Goal: Task Accomplishment & Management: Manage account settings

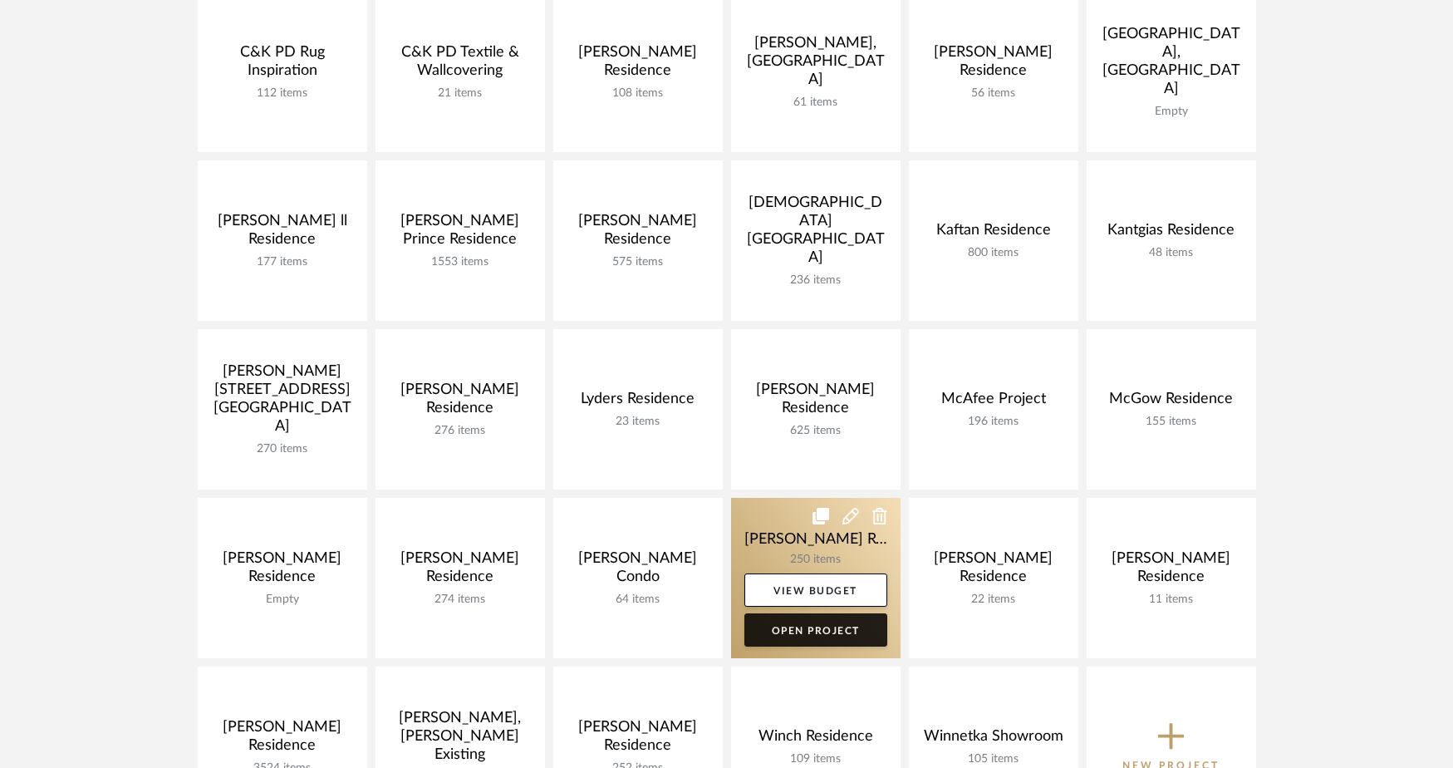
scroll to position [486, 0]
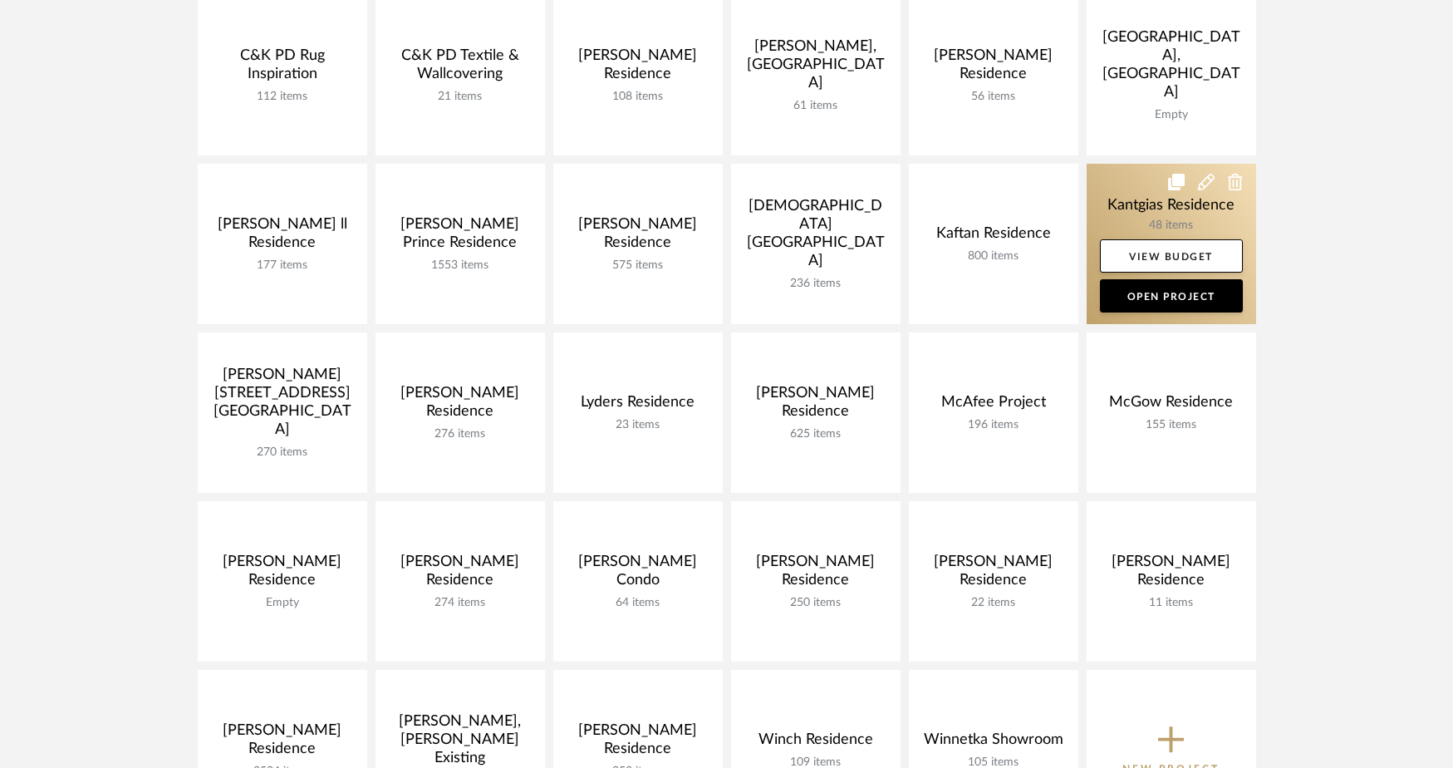
click at [1146, 204] on link at bounding box center [1172, 244] width 170 height 160
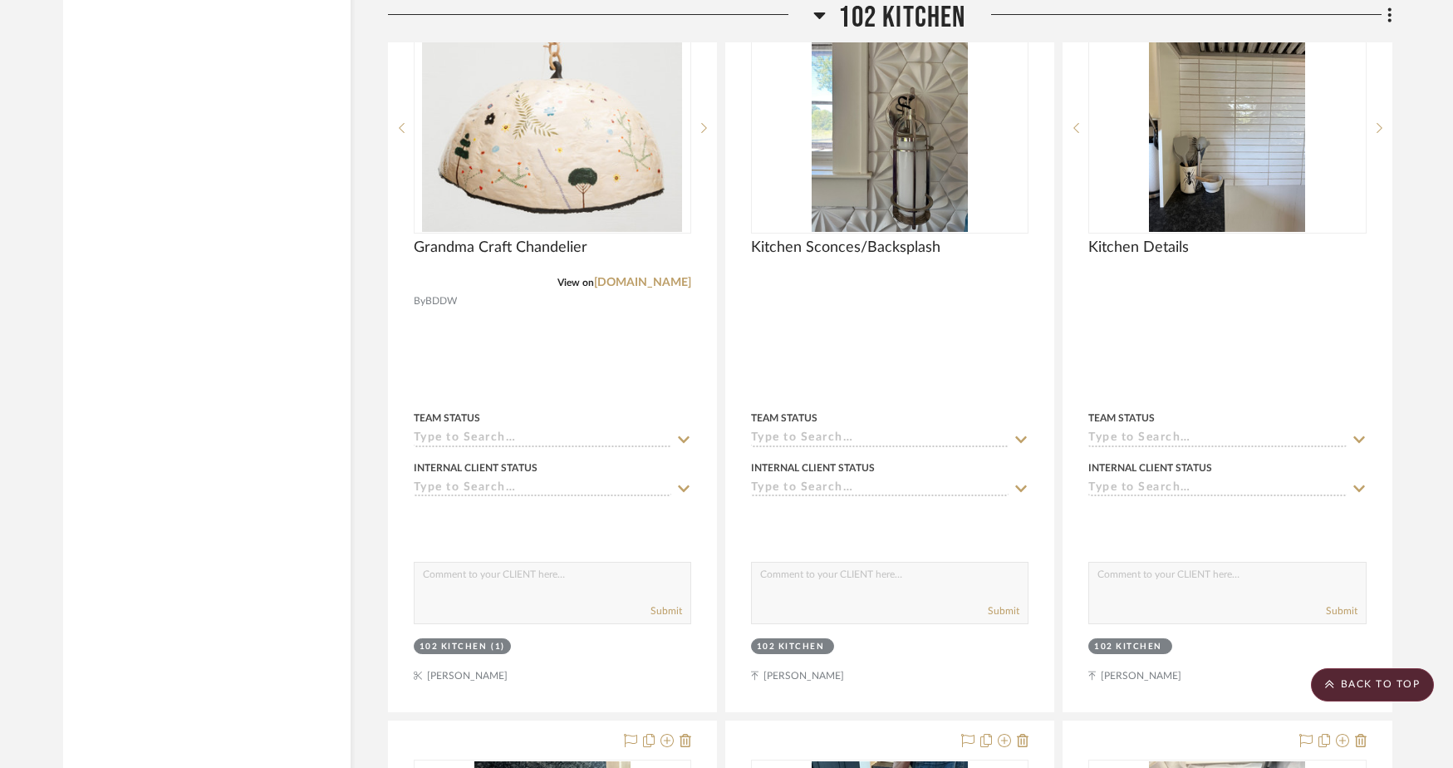
scroll to position [2027, 0]
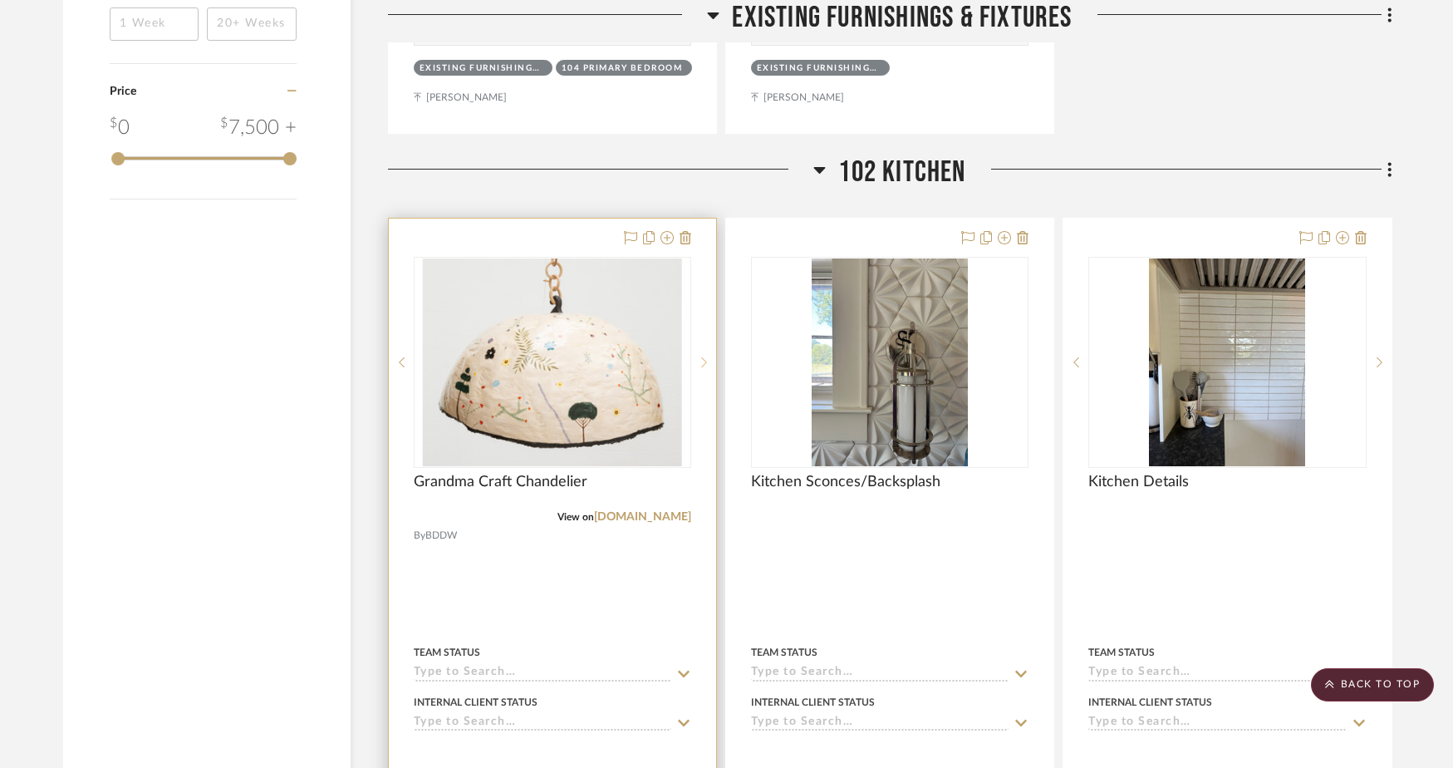
click at [705, 359] on icon at bounding box center [704, 362] width 6 height 10
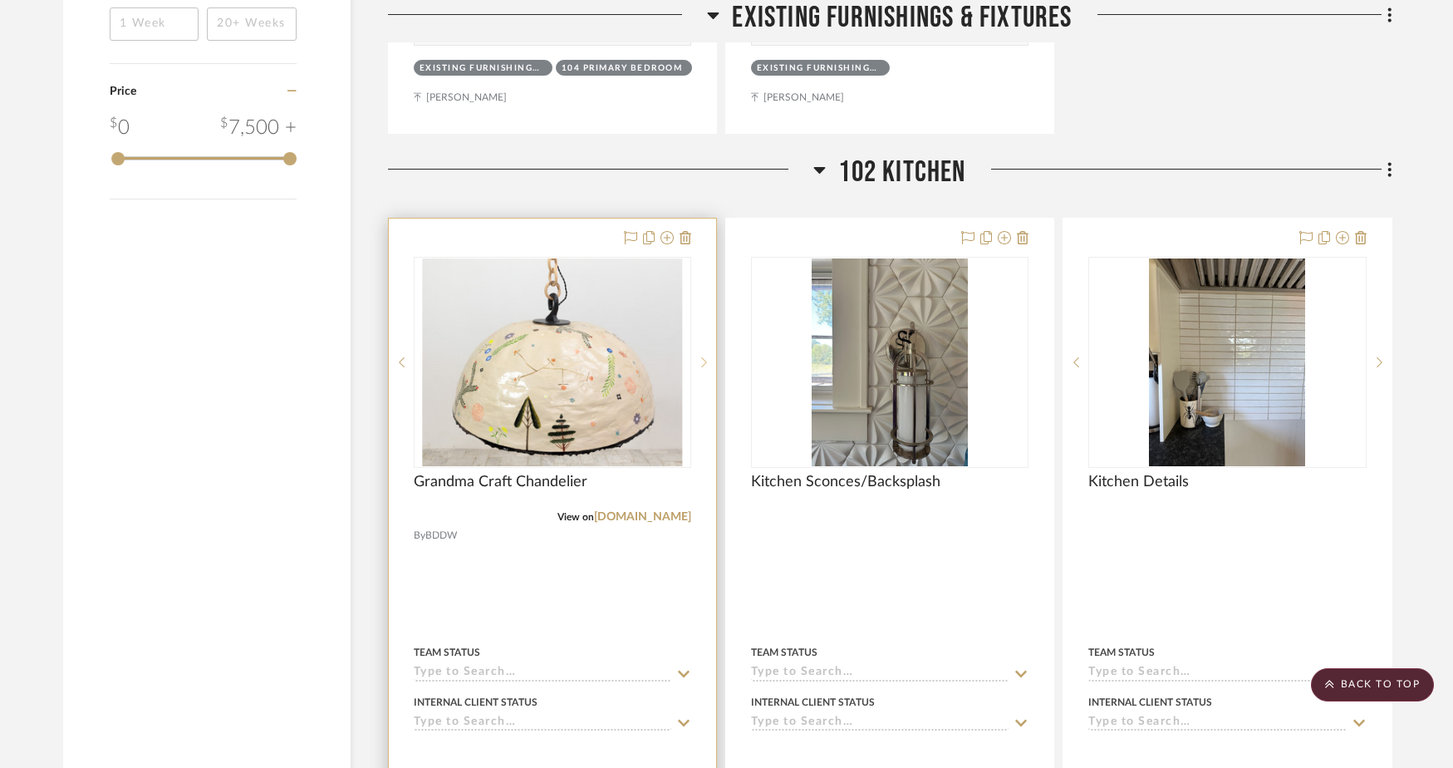
click at [705, 359] on icon at bounding box center [704, 362] width 6 height 10
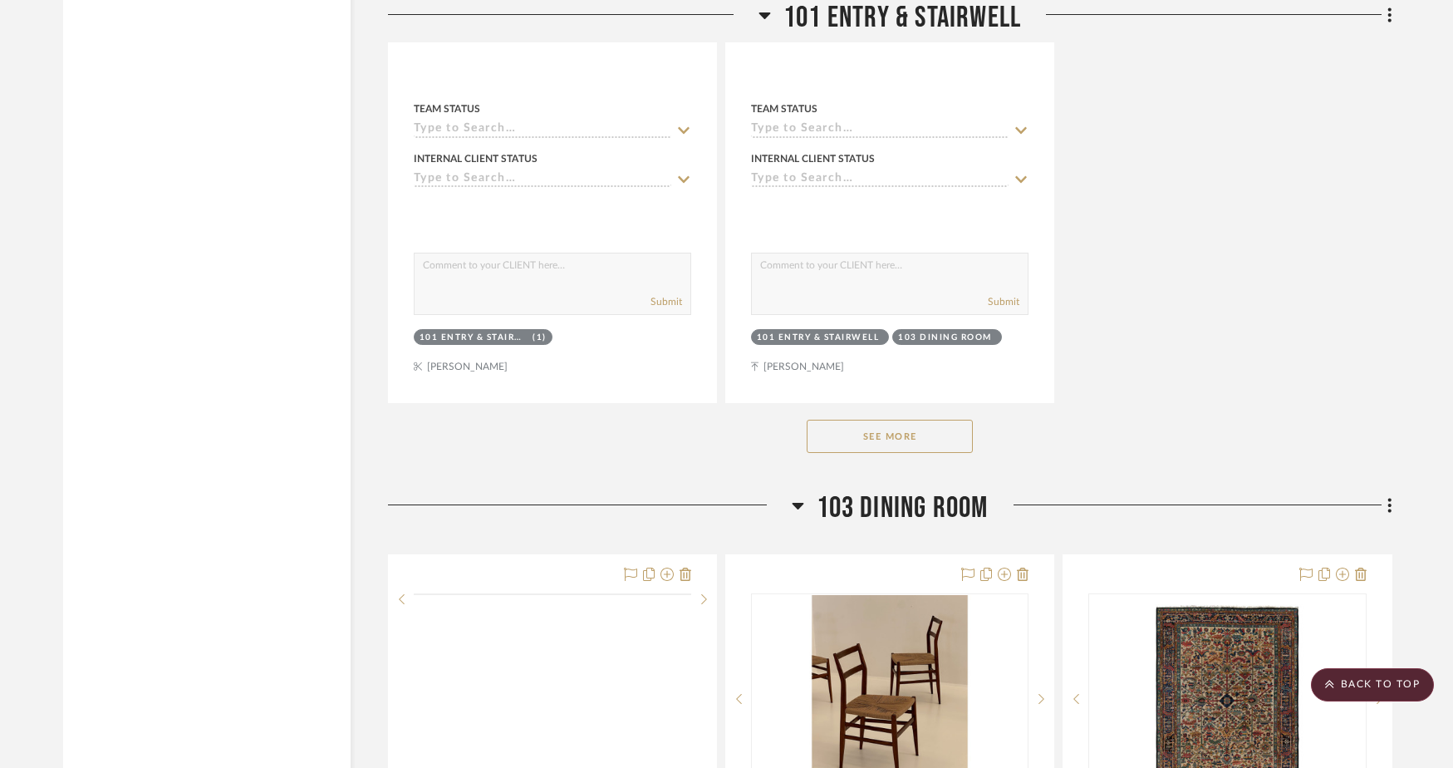
scroll to position [6749, 0]
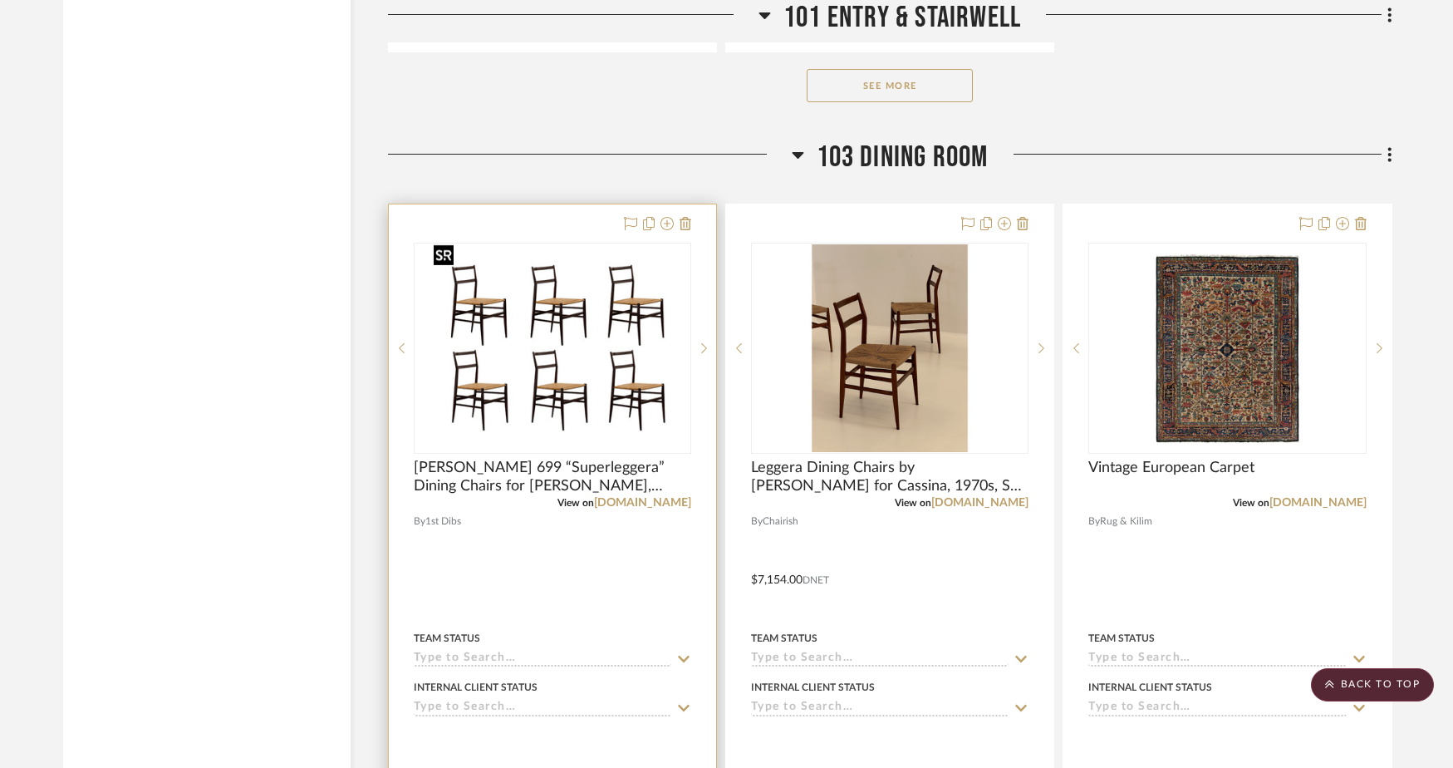
click at [539, 386] on img "0" at bounding box center [552, 348] width 250 height 208
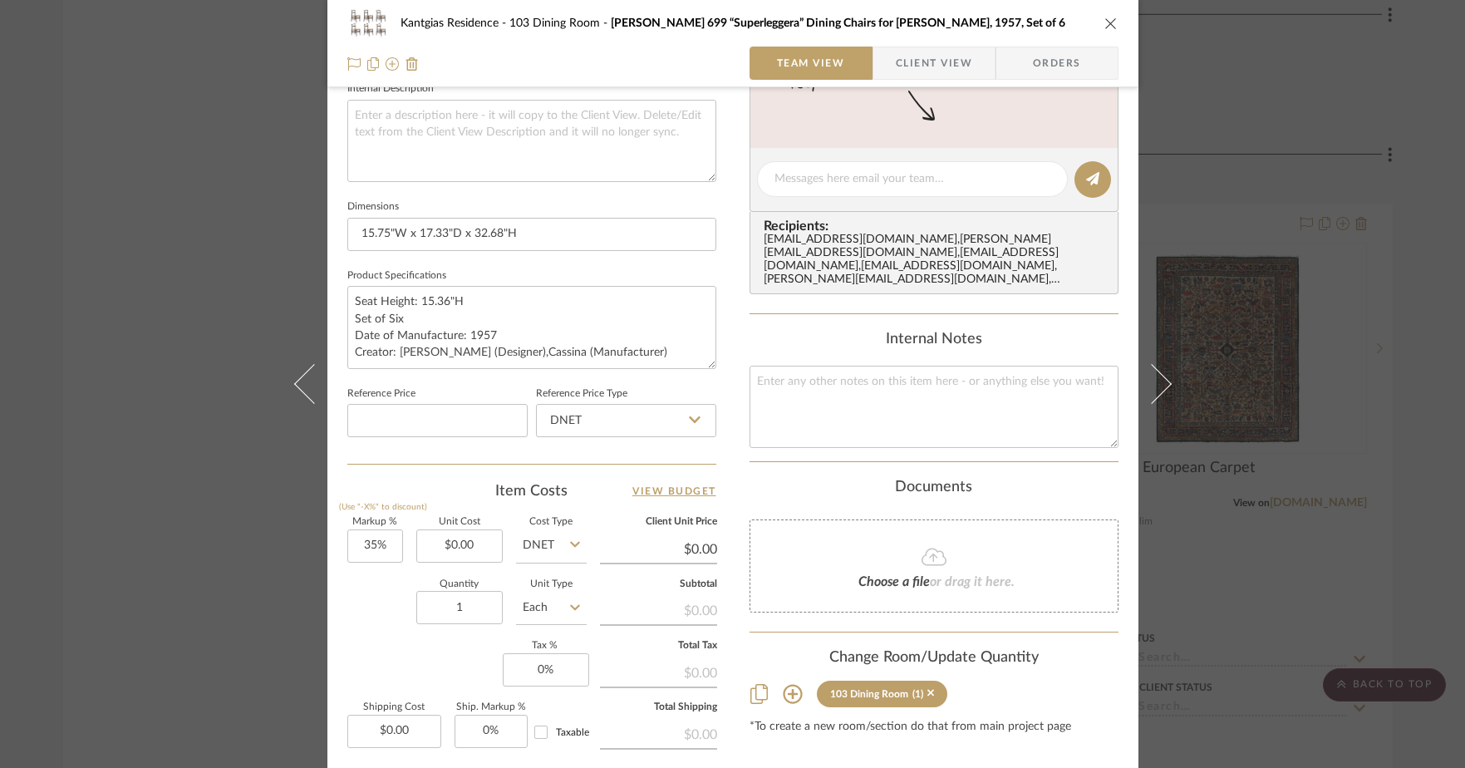
scroll to position [776, 0]
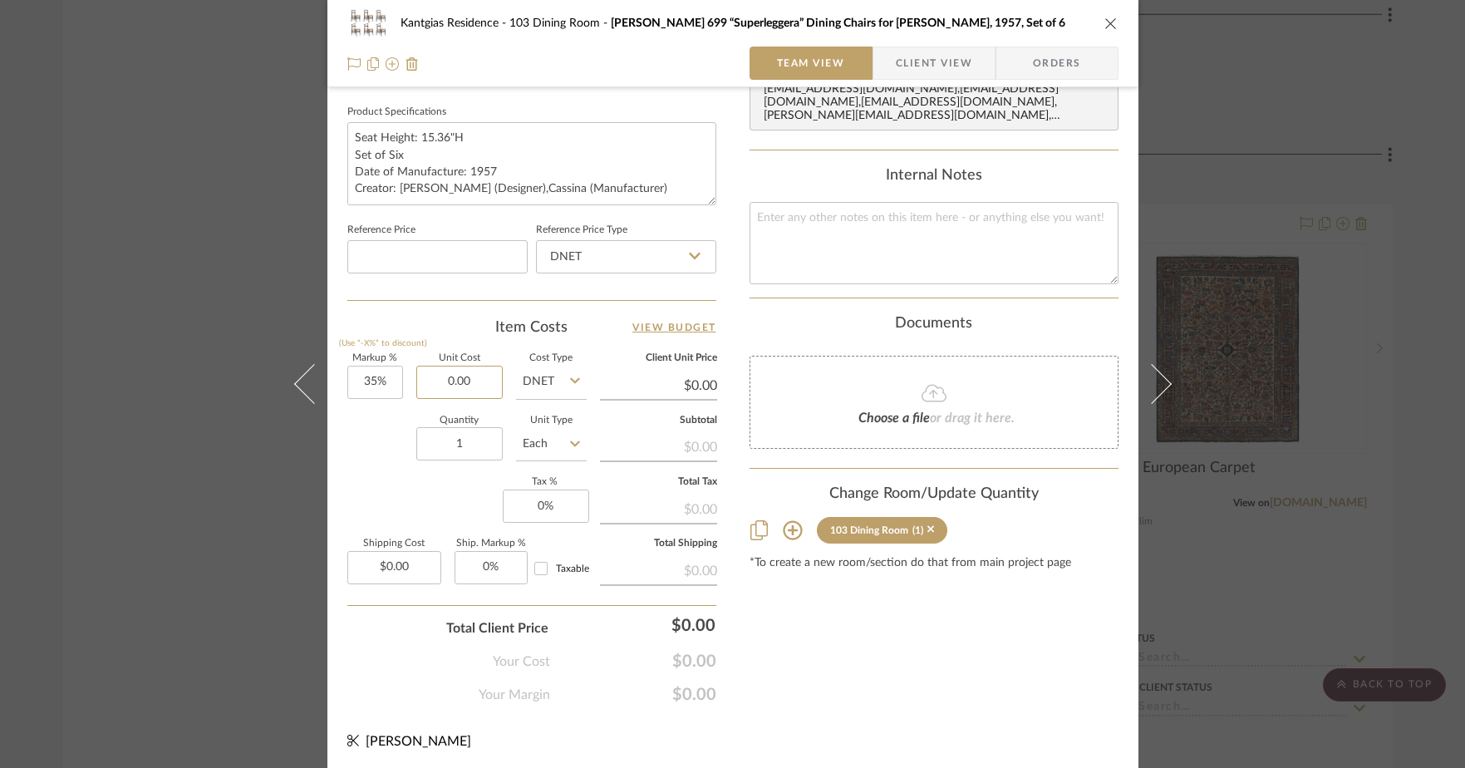
drag, startPoint x: 519, startPoint y: 382, endPoint x: 322, endPoint y: 456, distance: 211.1
click at [522, 384] on div "Markup % (Use "-X%" to discount) 35% Unit Cost 0.00 Cost Type DNET Client Unit …" at bounding box center [531, 475] width 369 height 243
paste input "1215"
type input "$12,150.00"
click at [401, 460] on div "Quantity 1 Unit Type Each" at bounding box center [466, 445] width 239 height 59
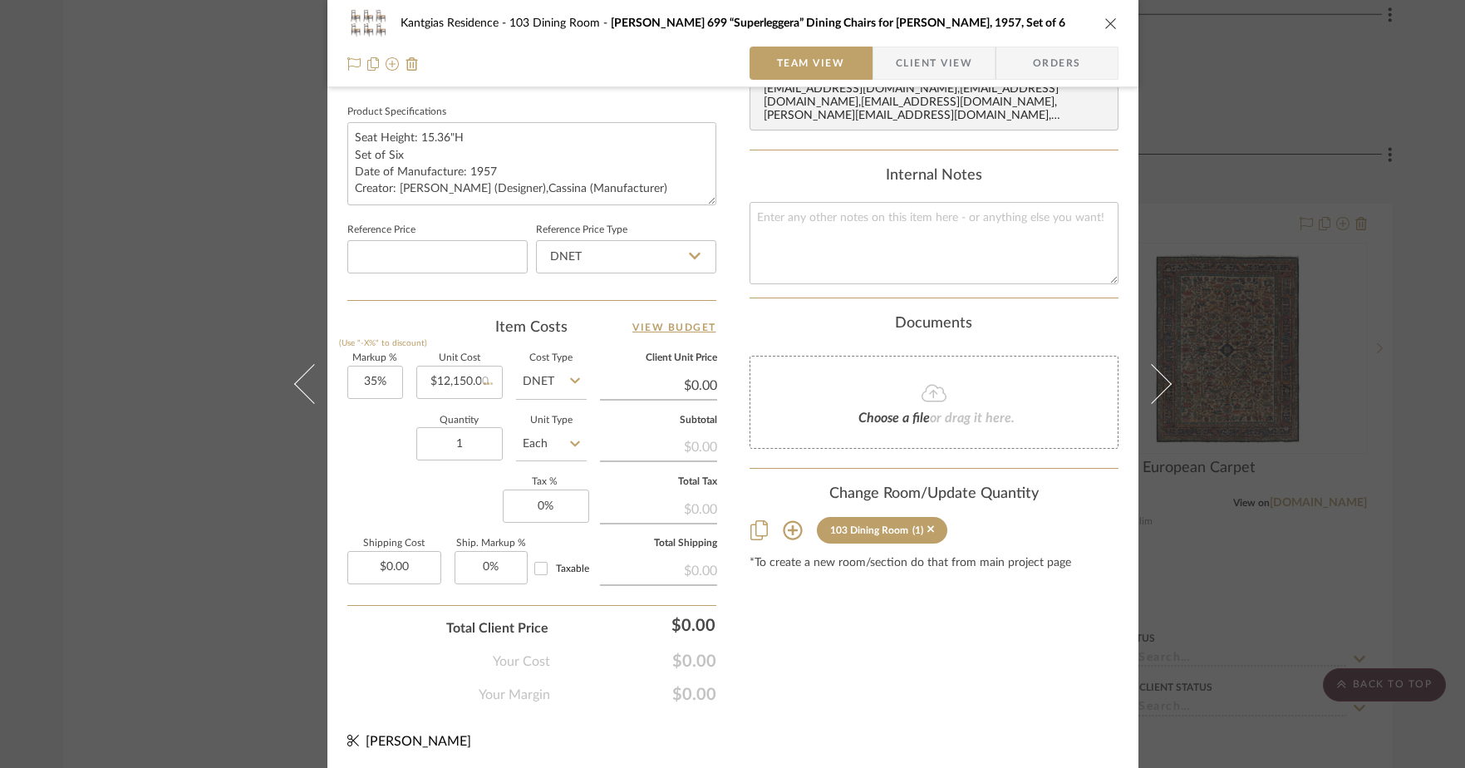
type input "$16,402.50"
click at [179, 435] on div "Kantgias Residence 103 Dining Room [PERSON_NAME] 699 “Superleggera” Dining Chai…" at bounding box center [732, 384] width 1465 height 768
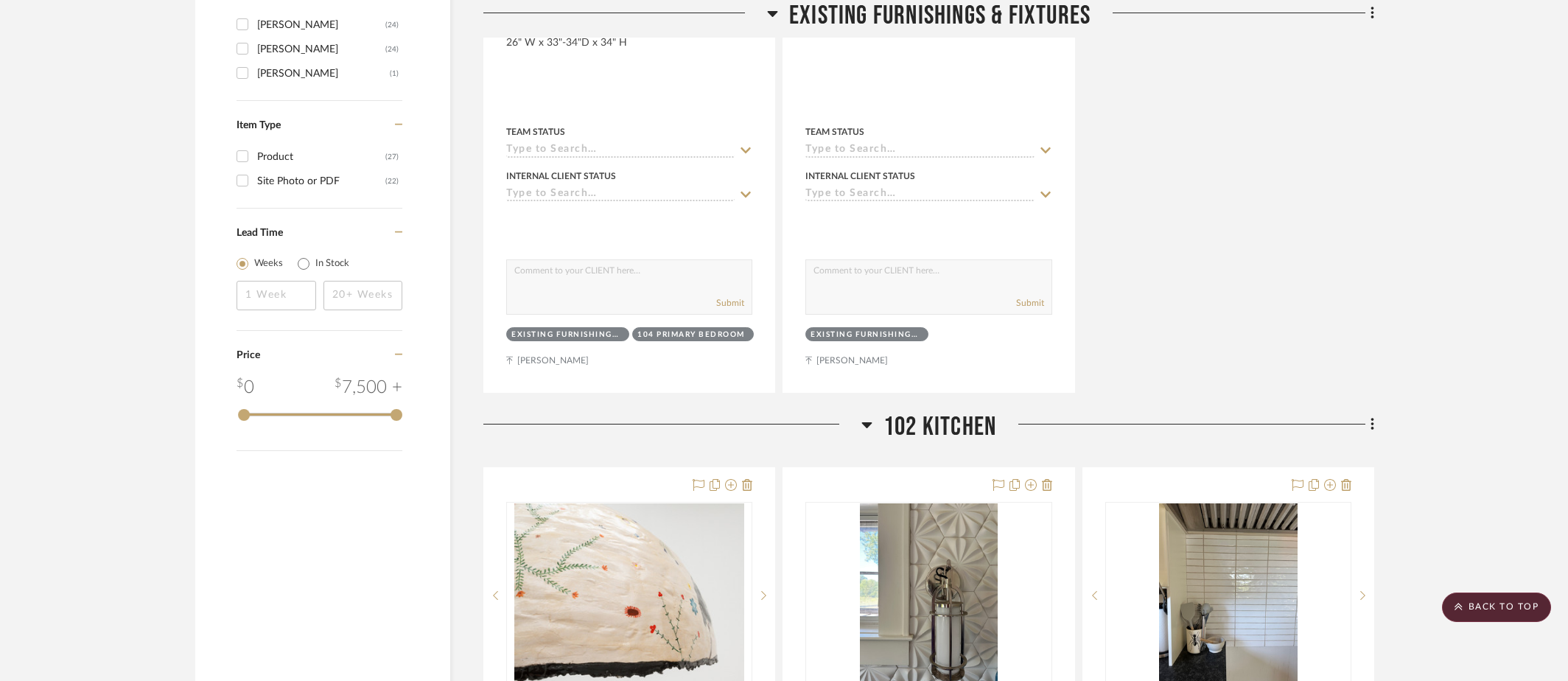
scroll to position [1720, 0]
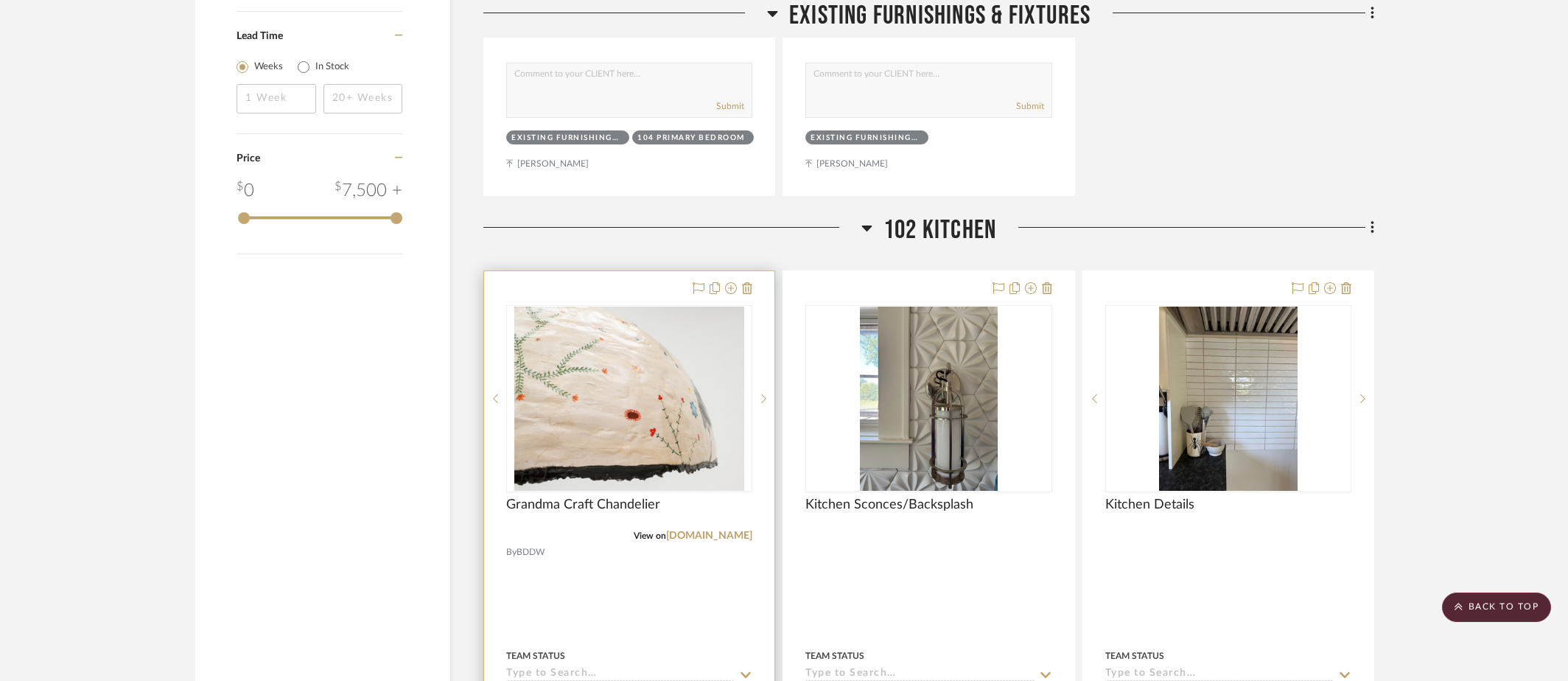
click at [630, 341] on img "2" at bounding box center [630, 399] width 231 height 184
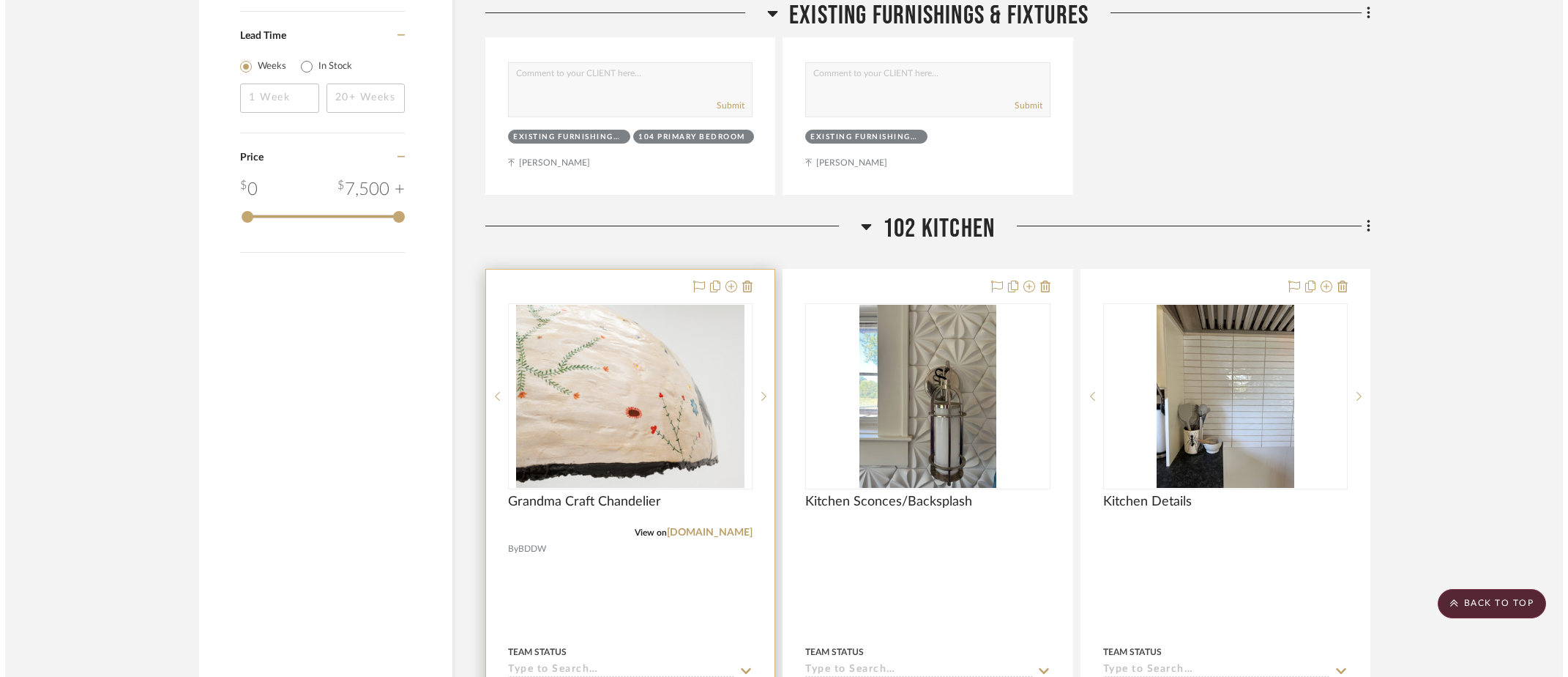
scroll to position [0, 0]
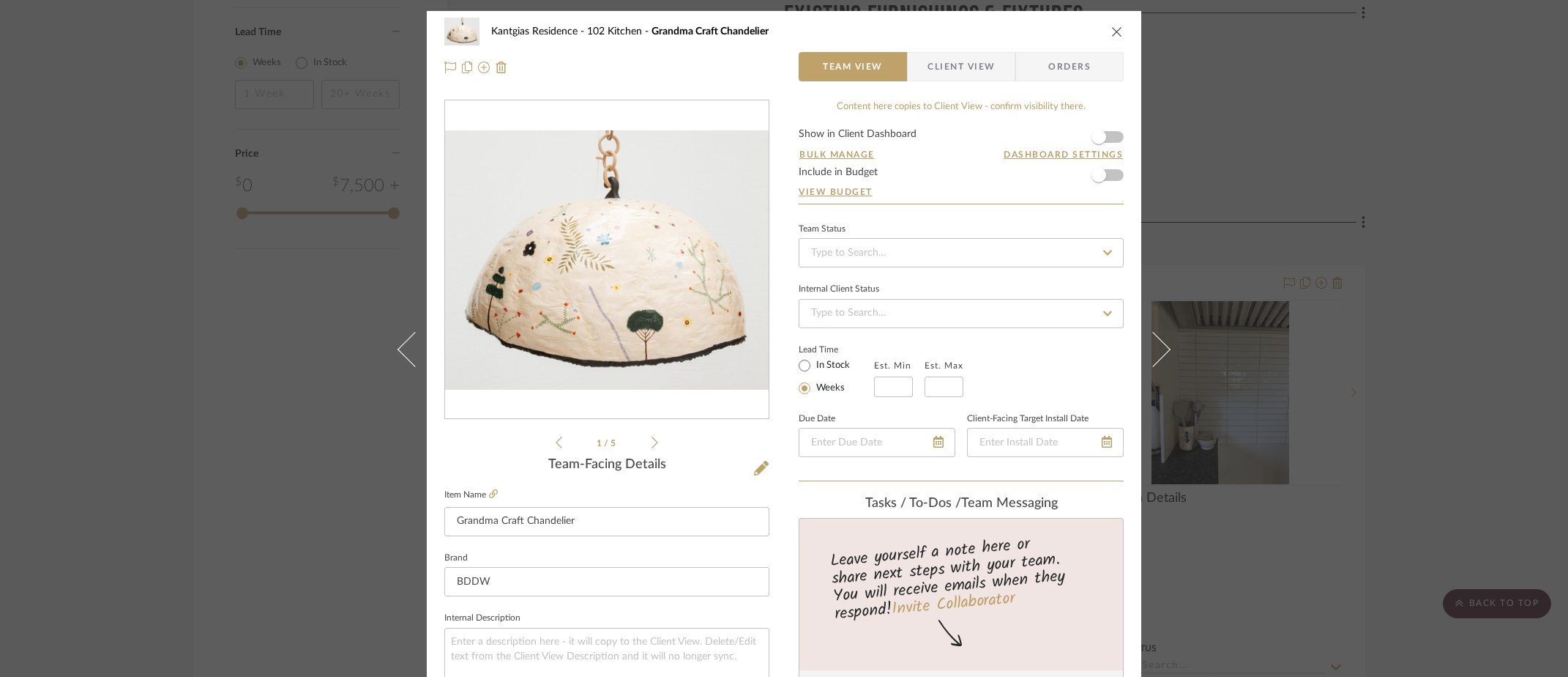
click at [581, 253] on div at bounding box center [606, 260] width 323 height 319
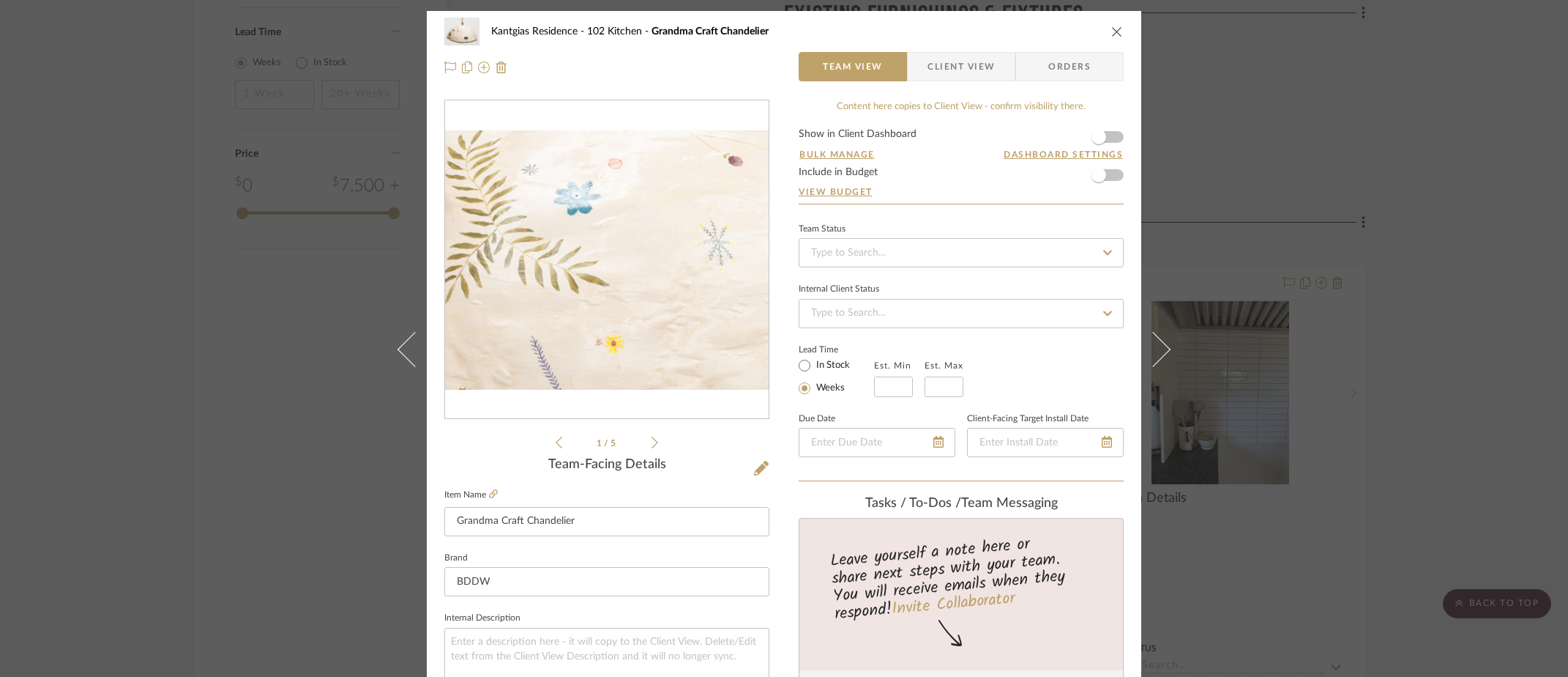
click at [595, 264] on img "0" at bounding box center [606, 260] width 323 height 259
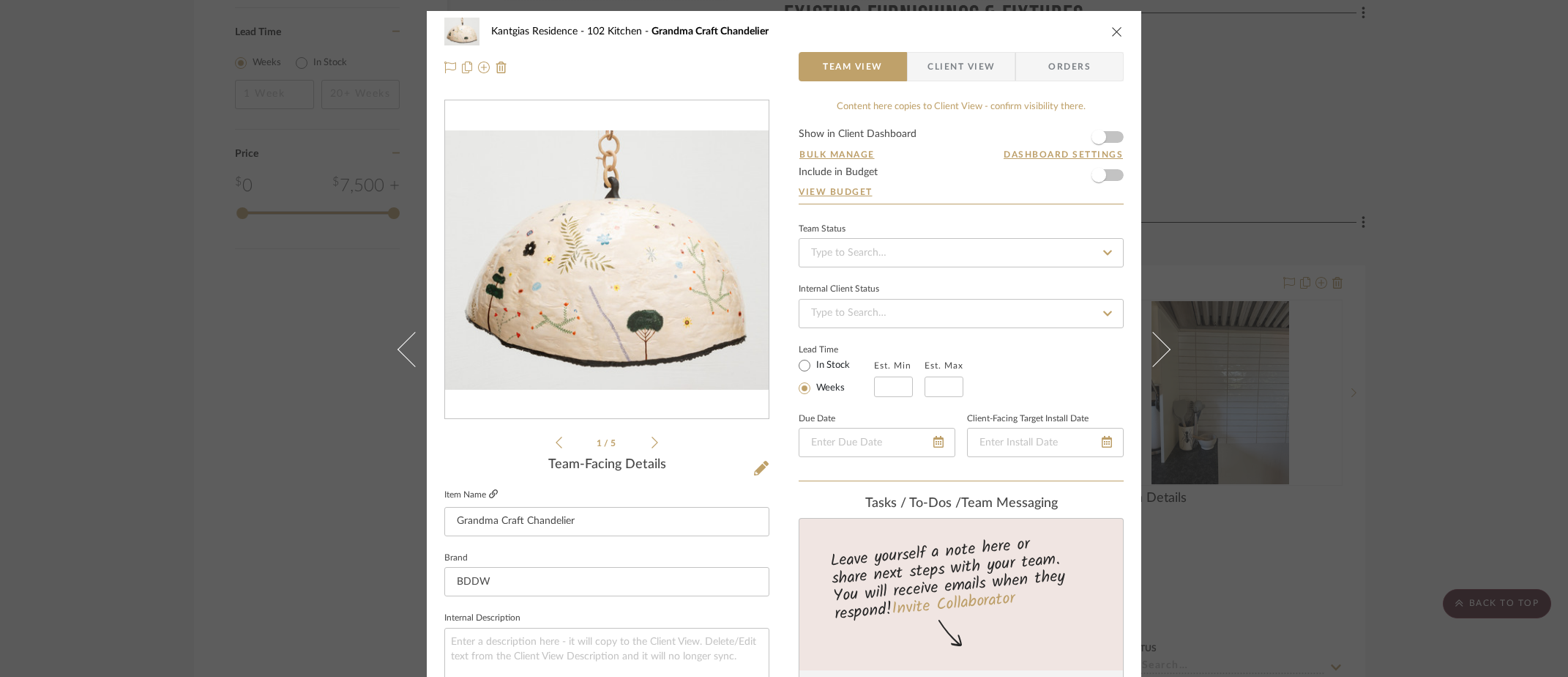
click at [492, 491] on icon at bounding box center [493, 494] width 9 height 9
drag, startPoint x: 1295, startPoint y: 197, endPoint x: 1262, endPoint y: 226, distance: 43.9
click at [1294, 197] on div "Kantgias Residence 102 Kitchen Grandma Craft Chandelier Team View Client View O…" at bounding box center [784, 338] width 1568 height 677
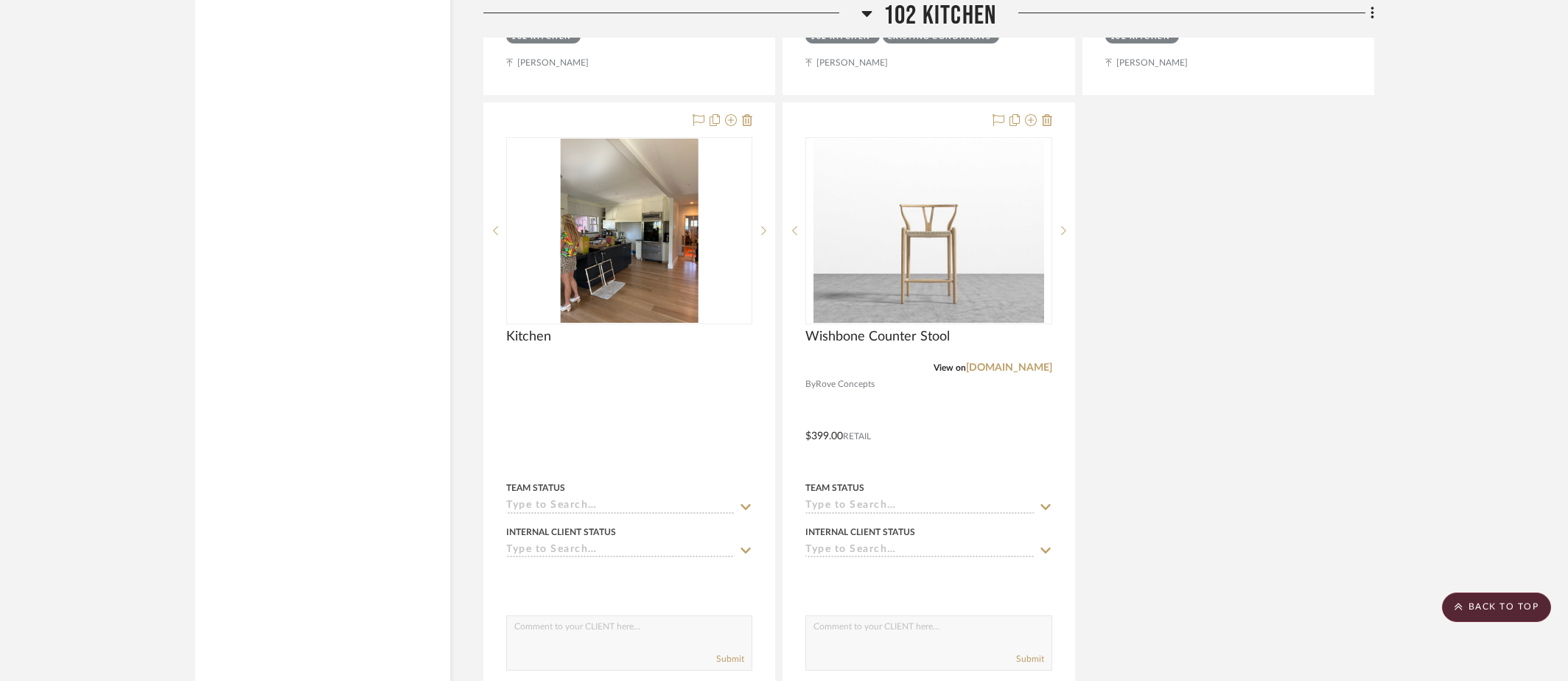
scroll to position [3197, 0]
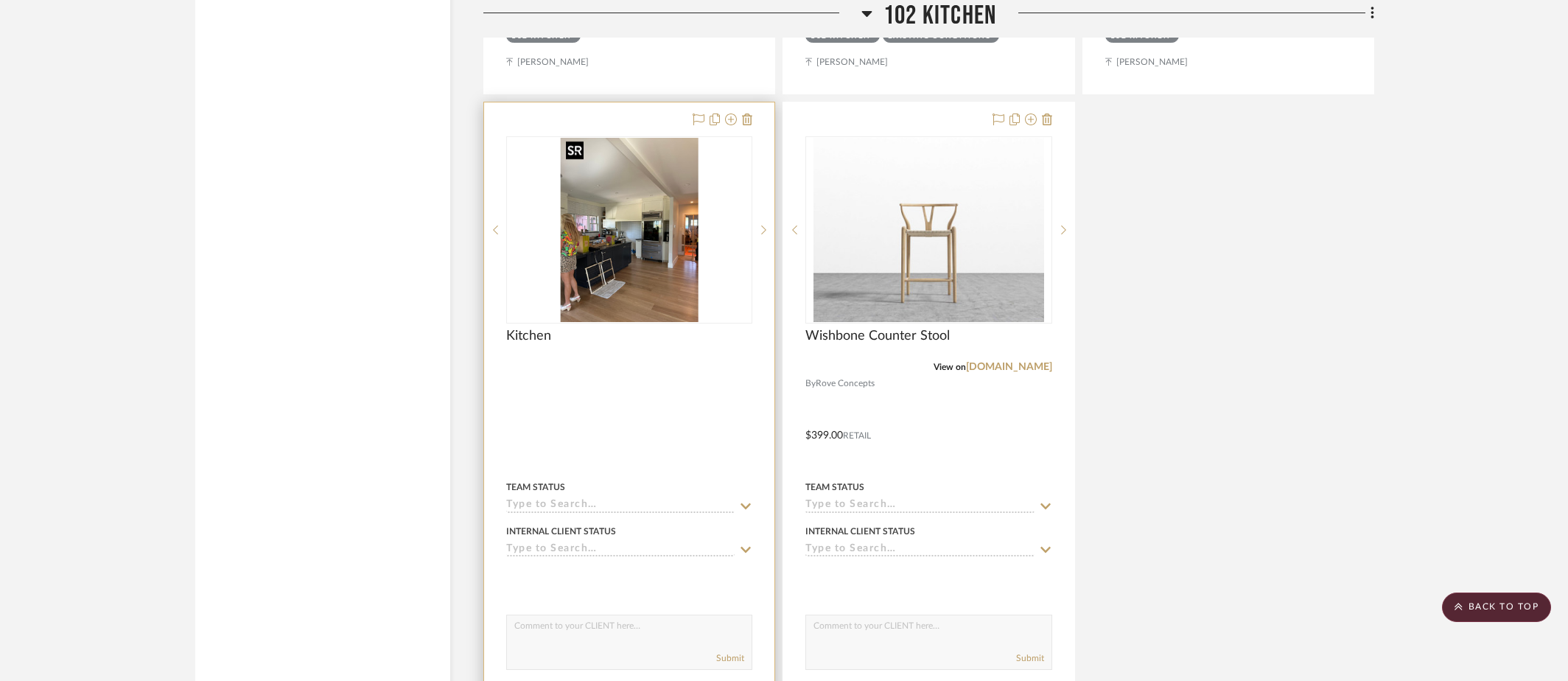
click at [664, 270] on img "0" at bounding box center [630, 230] width 138 height 184
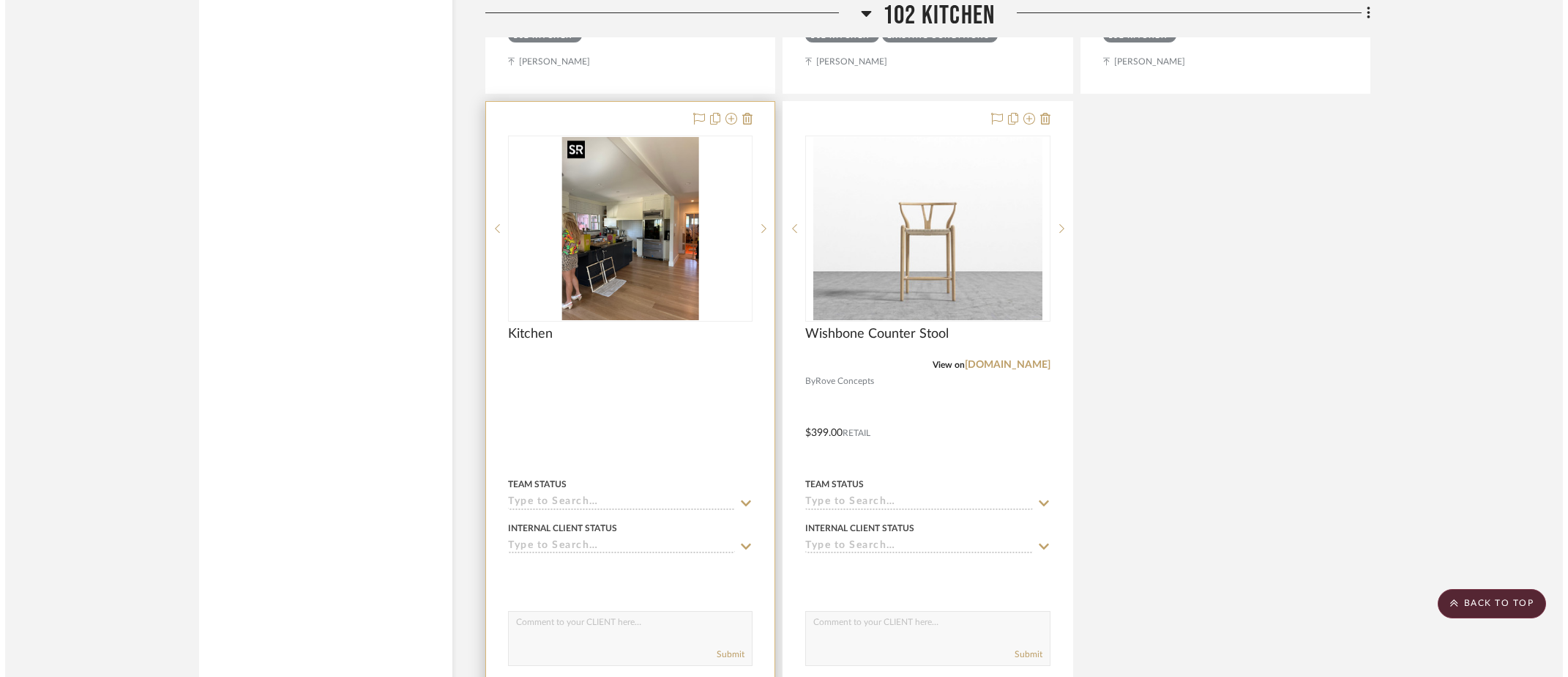
scroll to position [0, 0]
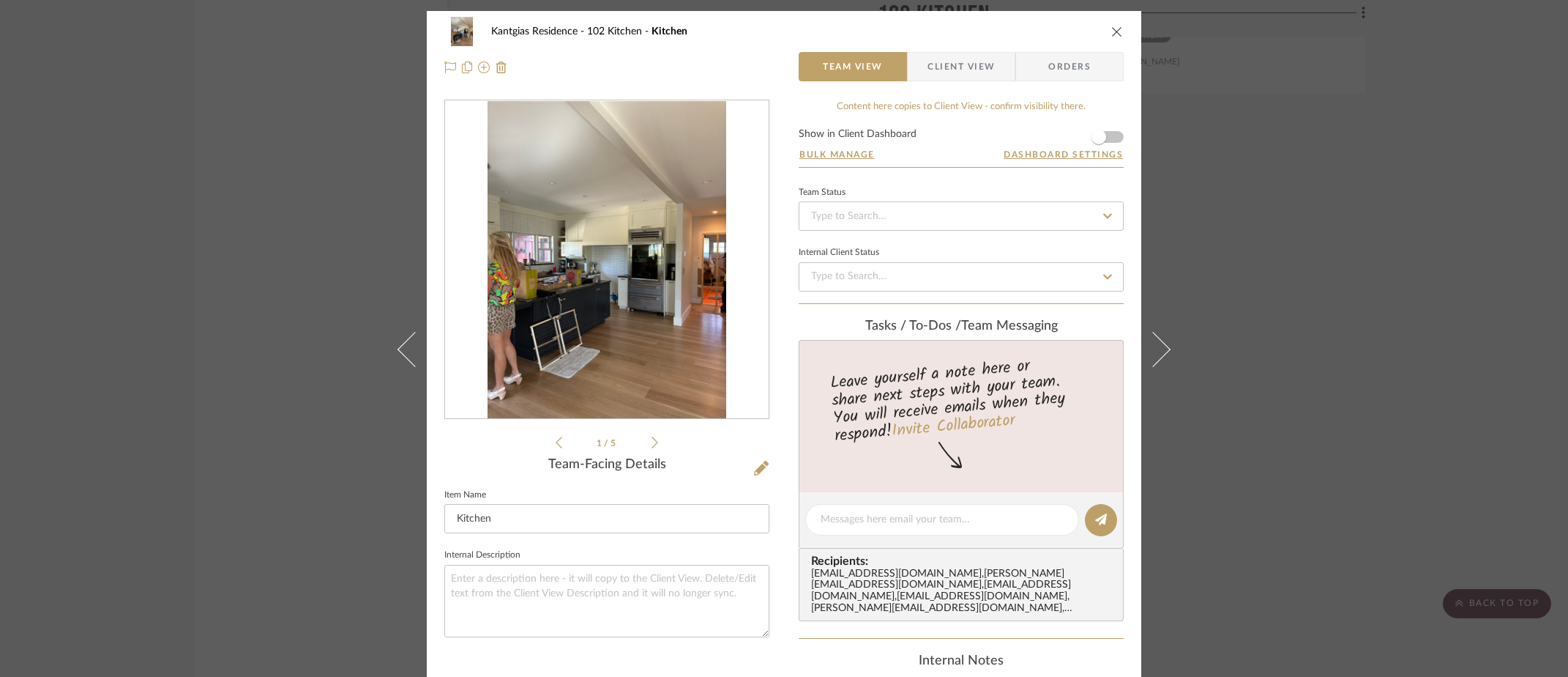
click at [537, 249] on img "0" at bounding box center [606, 260] width 238 height 318
click at [144, 227] on div "Kantgias Residence 102 Kitchen Kitchen Team View Client View Orders 1 / 5 Team-…" at bounding box center [784, 338] width 1568 height 677
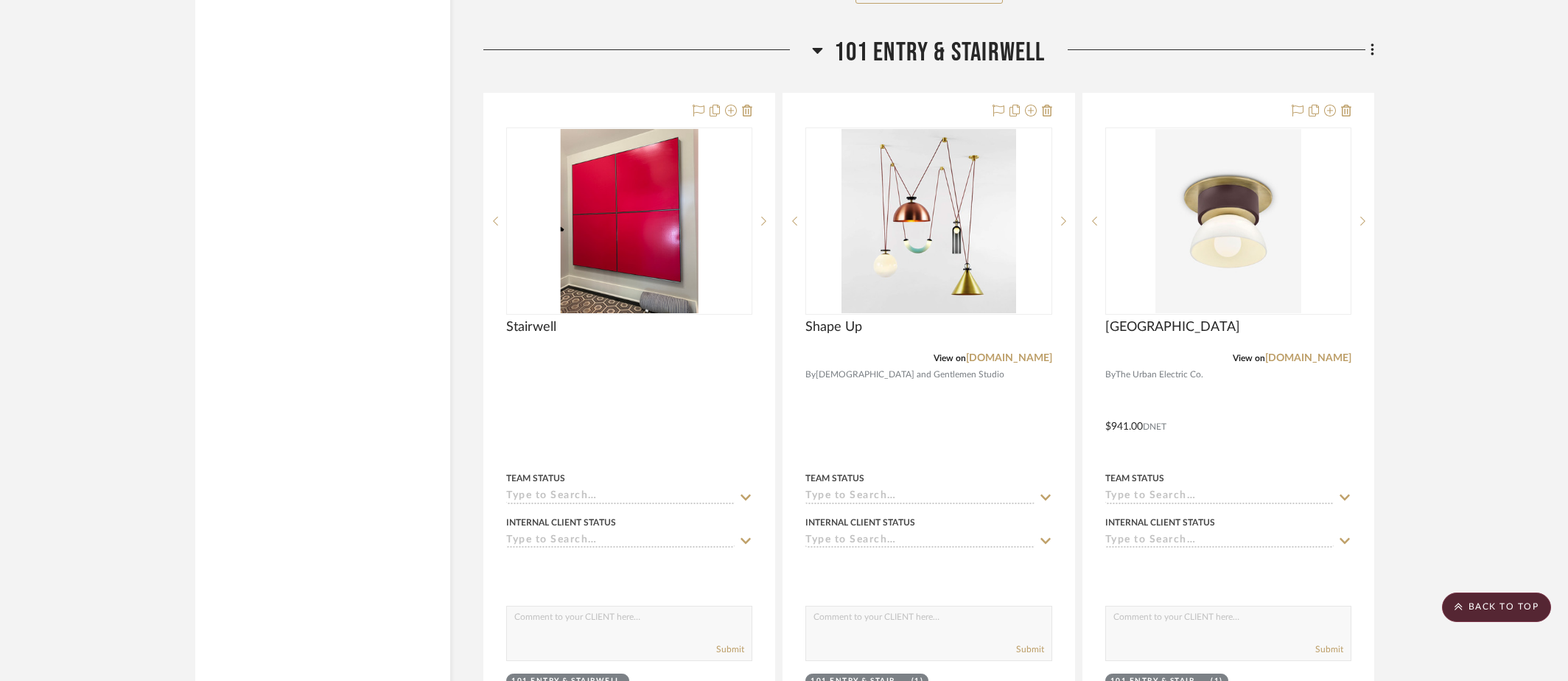
scroll to position [4039, 0]
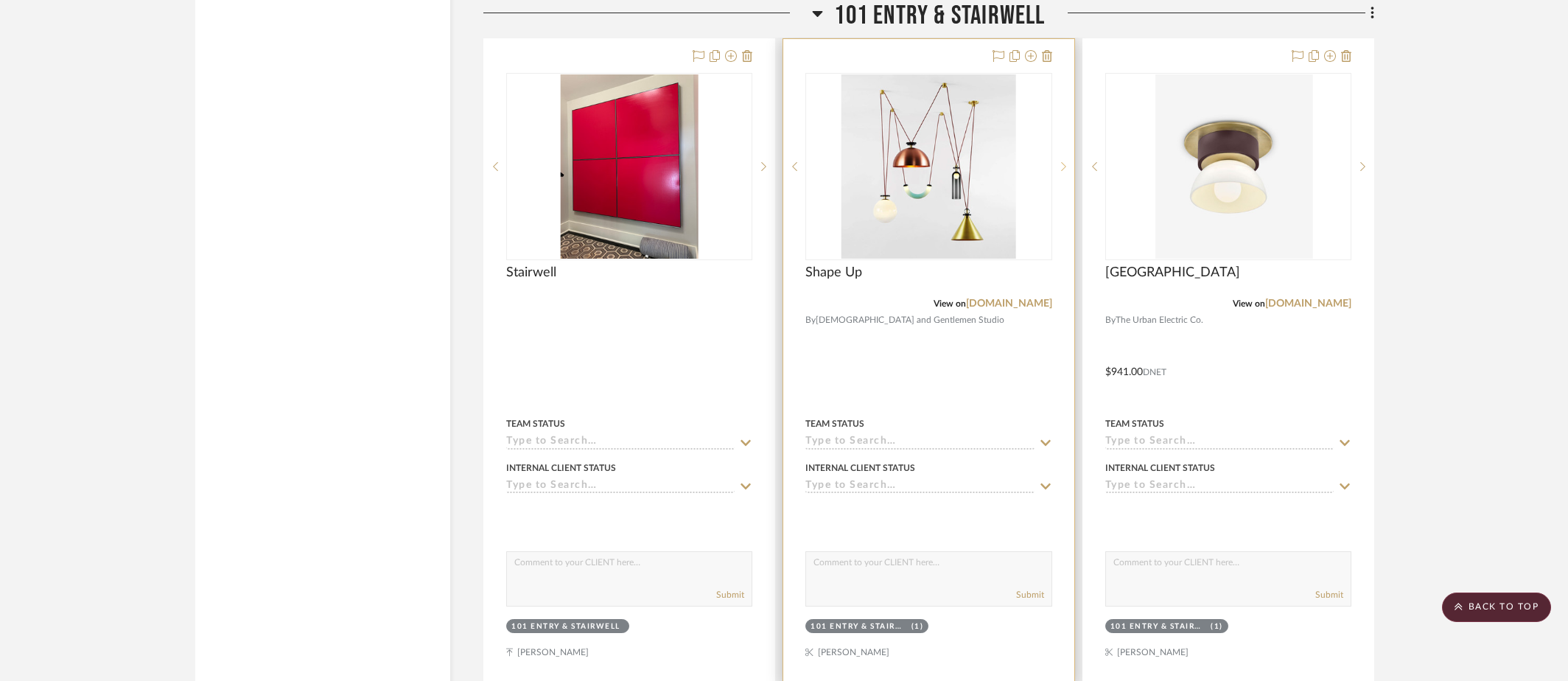
click at [1056, 163] on sr-next-btn at bounding box center [1063, 167] width 22 height 11
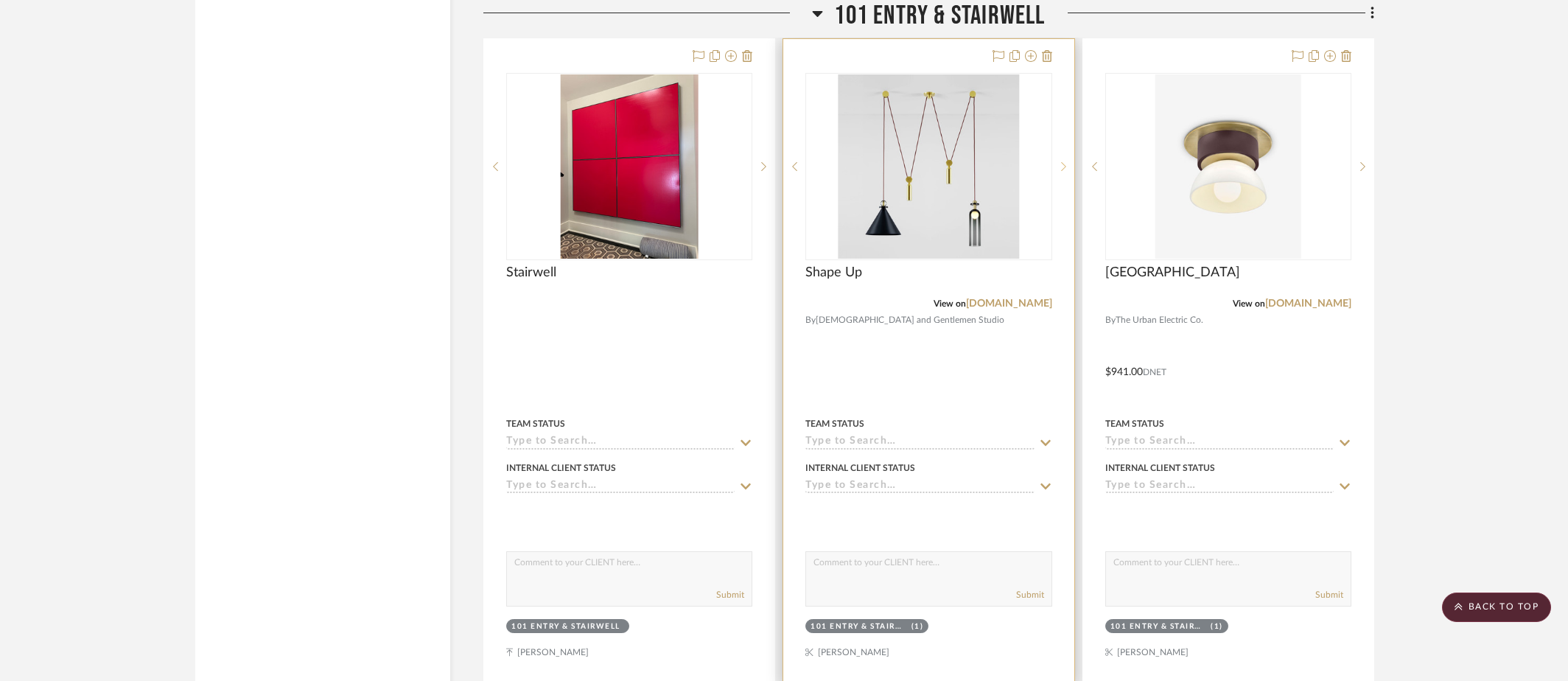
click at [1056, 163] on sr-next-btn at bounding box center [1063, 167] width 22 height 11
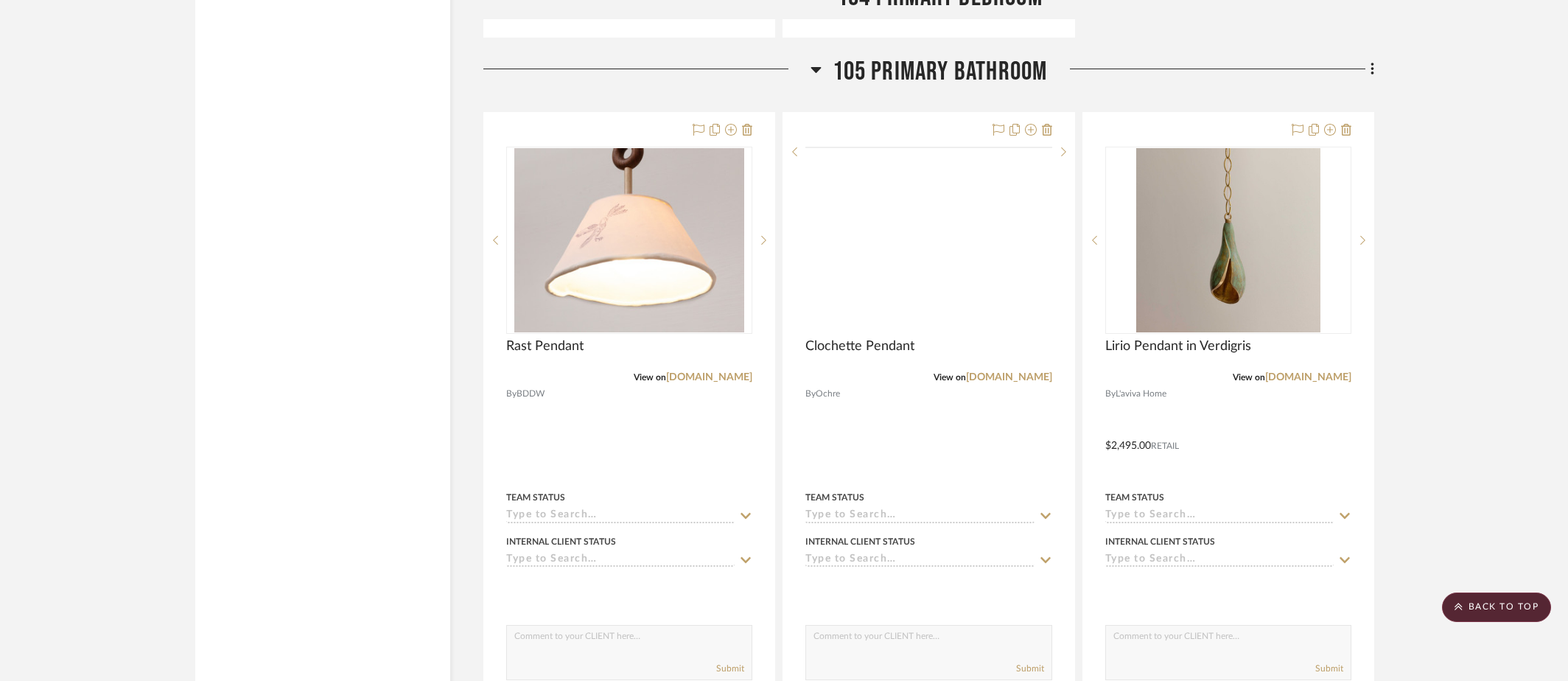
scroll to position [9519, 0]
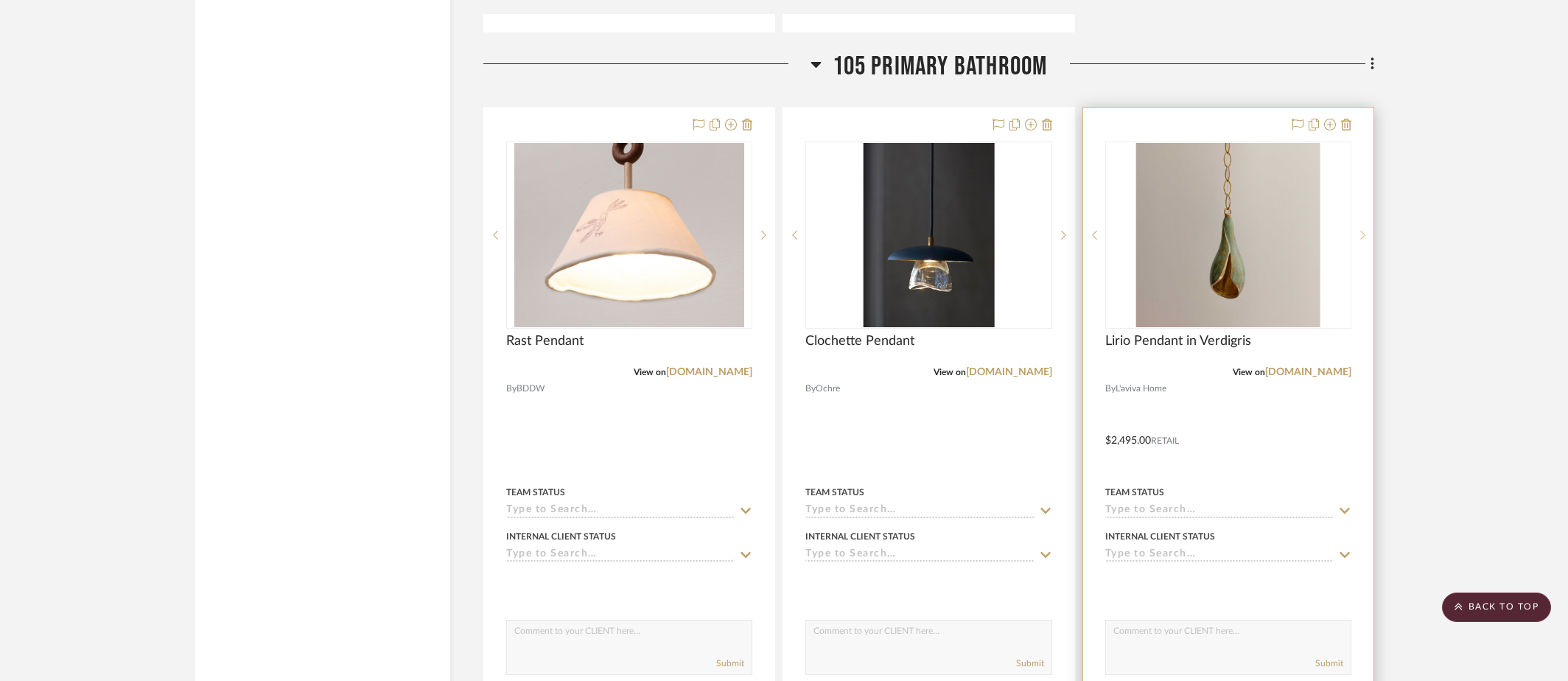
click at [1368, 230] on sr-next-btn at bounding box center [1362, 235] width 22 height 11
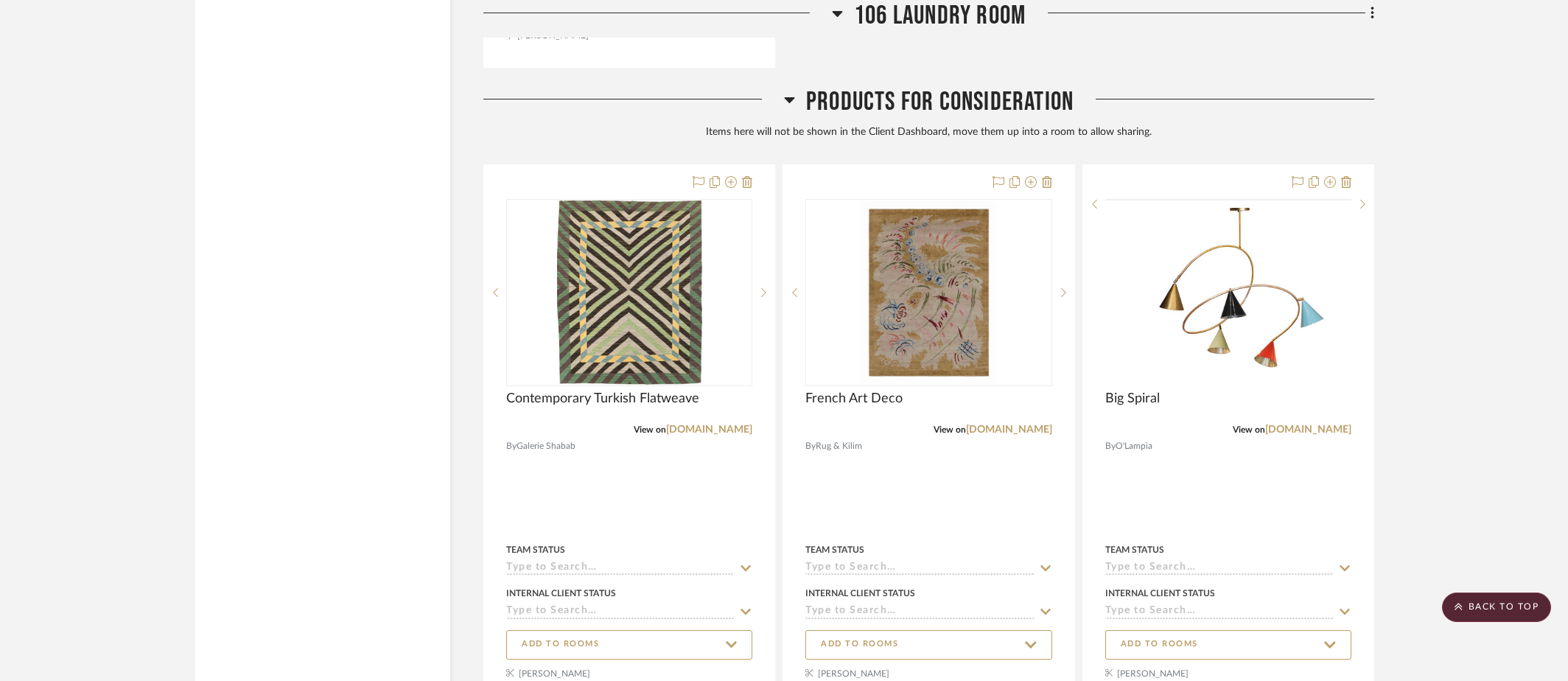
scroll to position [12339, 0]
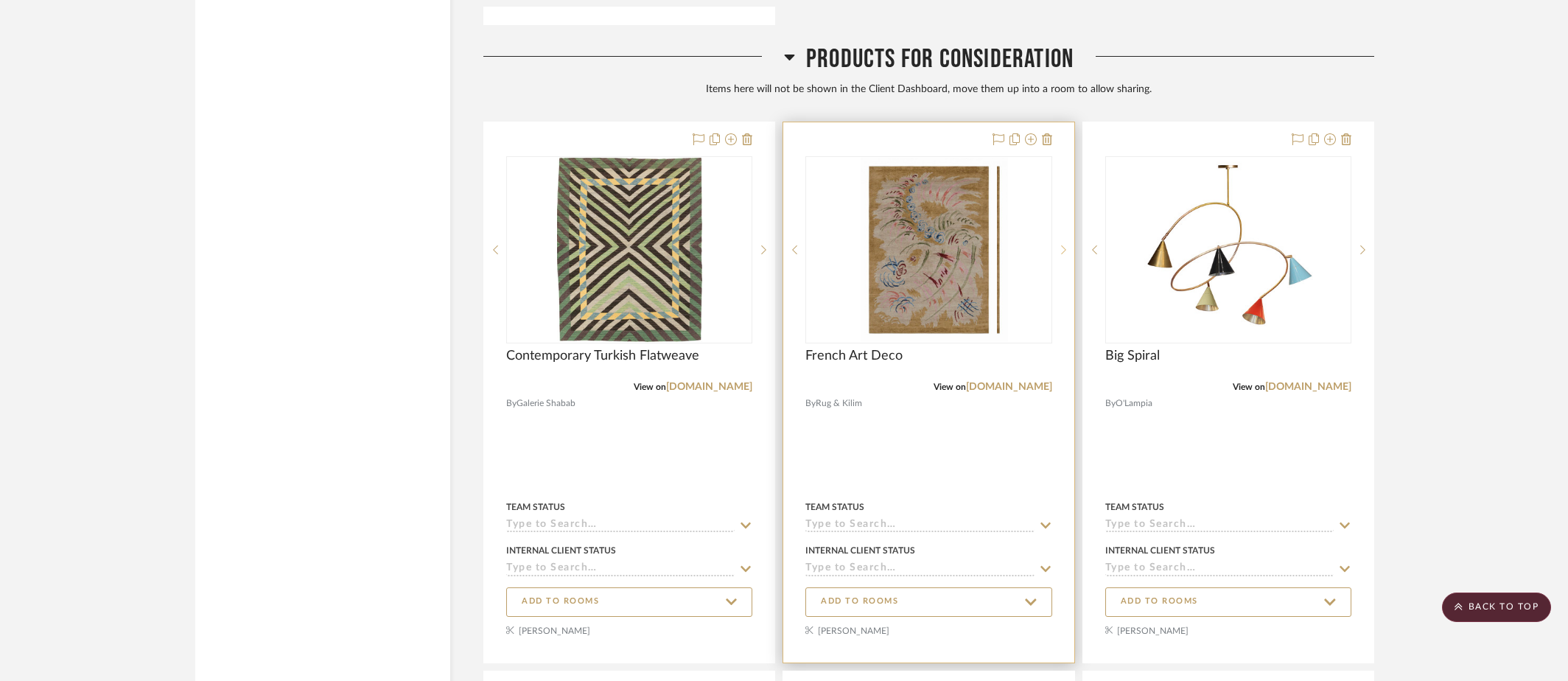
click at [1058, 245] on sr-next-btn at bounding box center [1063, 250] width 22 height 11
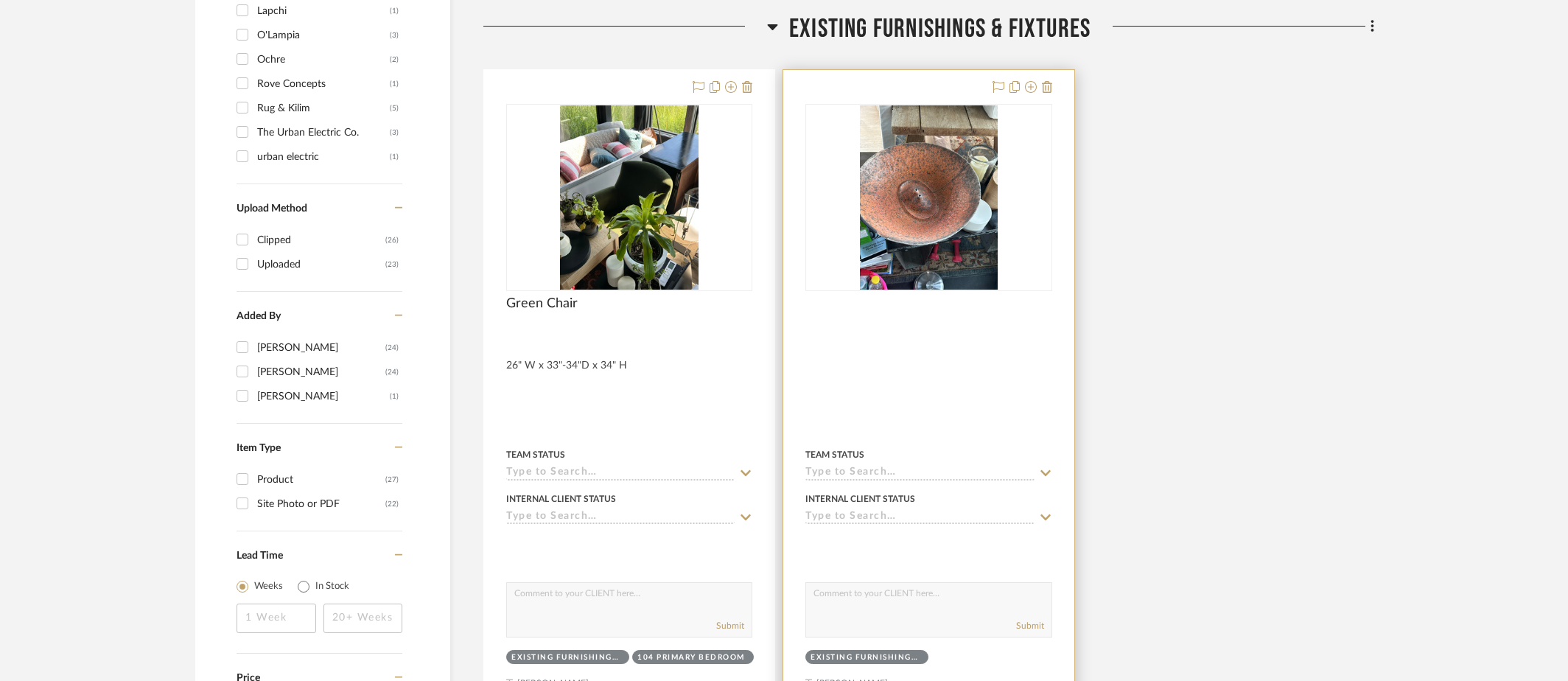
scroll to position [1449, 0]
